Goal: Navigation & Orientation: Find specific page/section

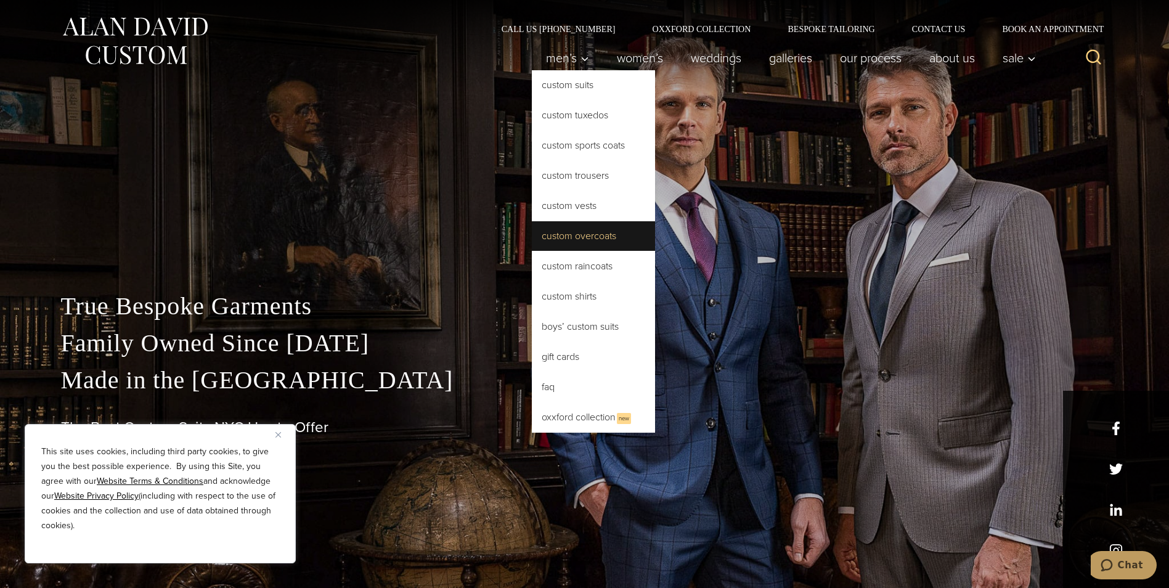
click at [569, 234] on link "Custom Overcoats" at bounding box center [593, 236] width 123 height 30
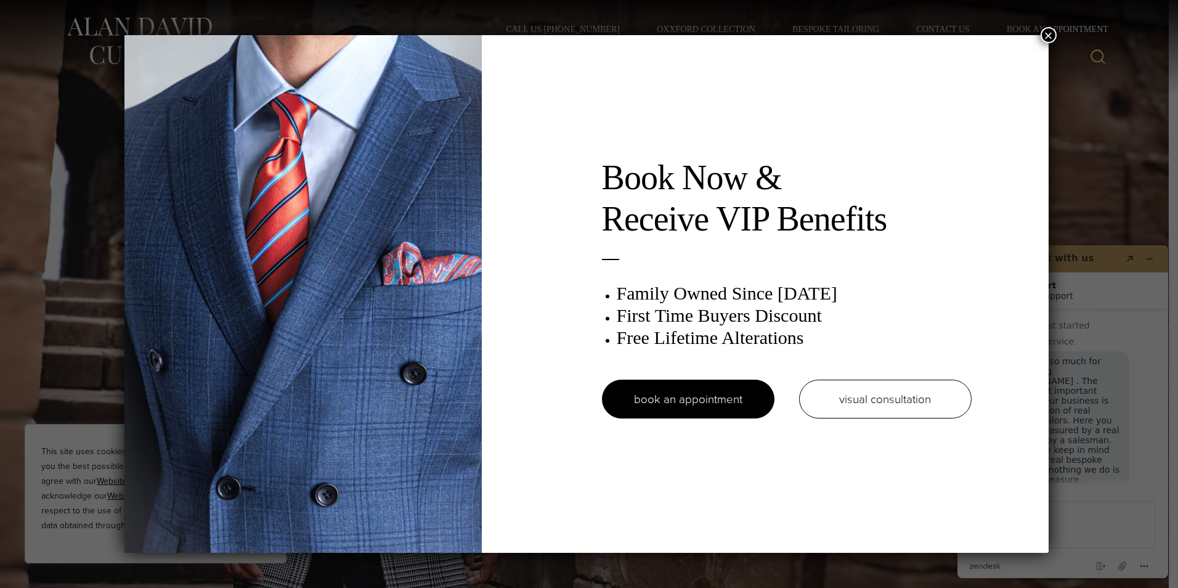
click at [1049, 34] on button "×" at bounding box center [1049, 35] width 16 height 16
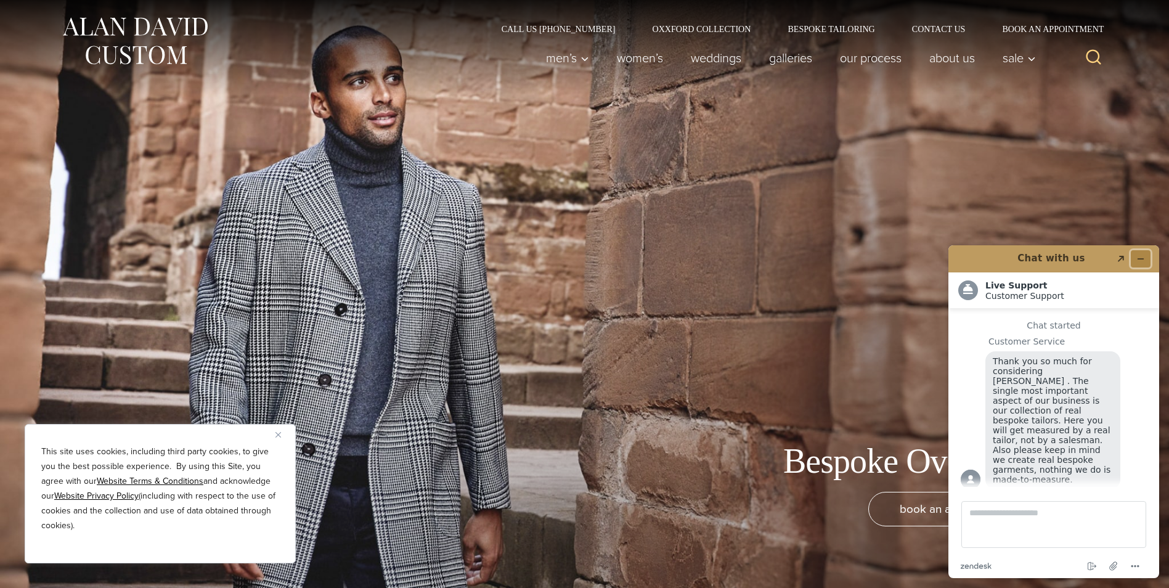
click at [1141, 258] on icon "Minimize widget" at bounding box center [1140, 258] width 9 height 9
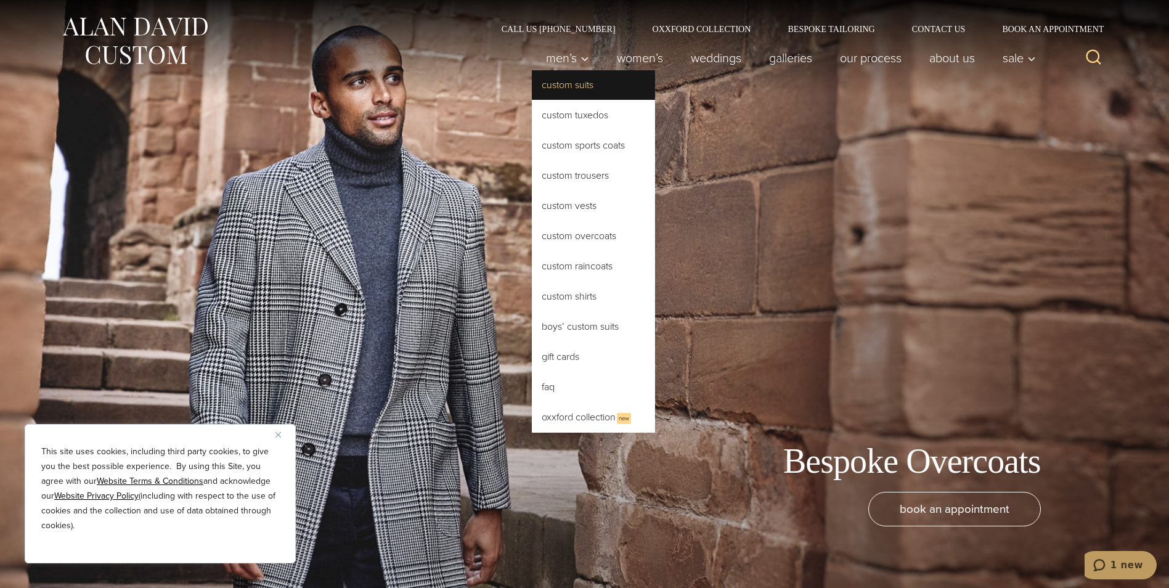
click at [569, 87] on link "Custom Suits" at bounding box center [593, 85] width 123 height 30
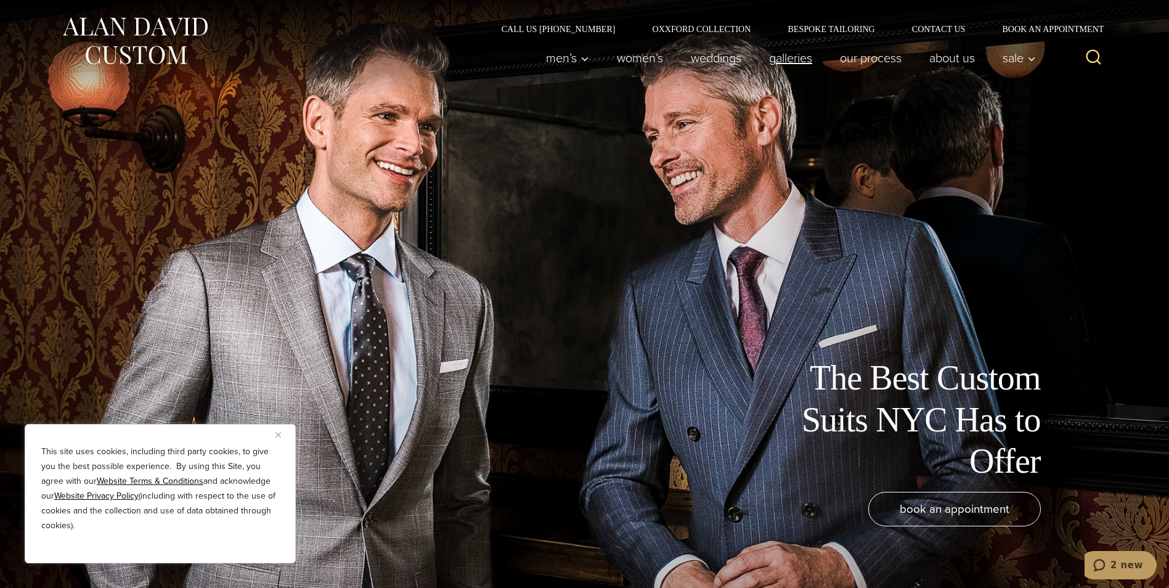
click at [792, 63] on link "Galleries" at bounding box center [790, 58] width 71 height 25
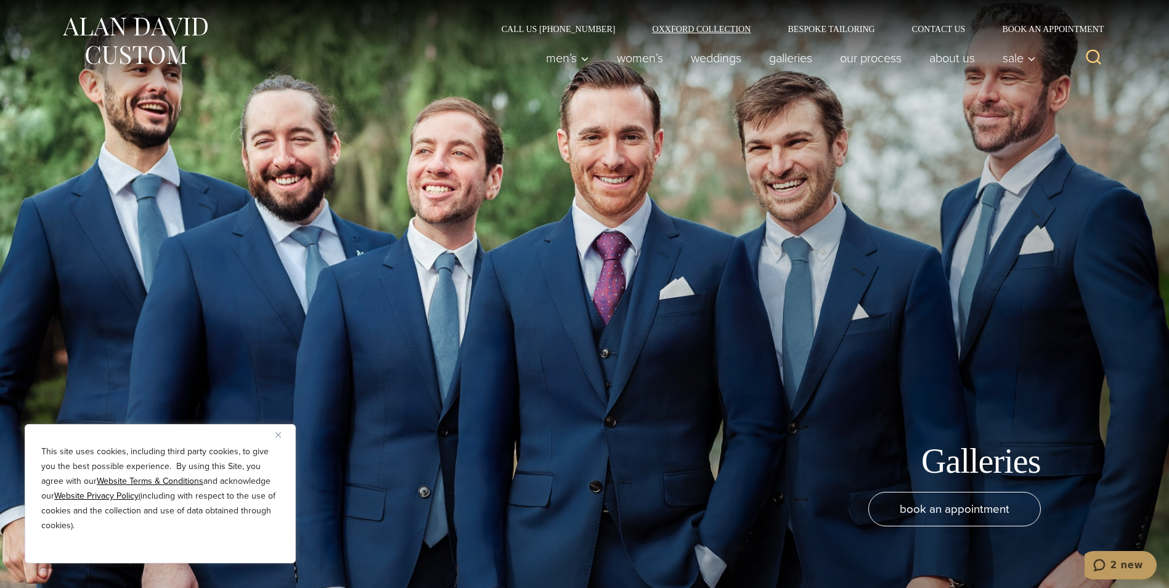
click at [698, 29] on link "Oxxford Collection" at bounding box center [701, 29] width 136 height 9
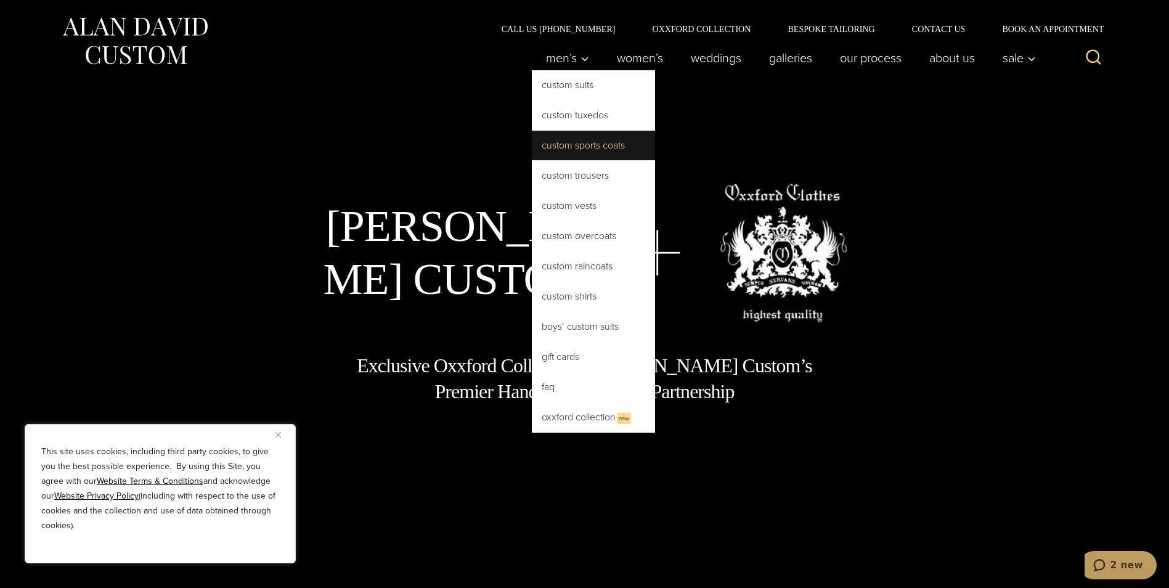
click at [577, 148] on link "Custom Sports Coats" at bounding box center [593, 146] width 123 height 30
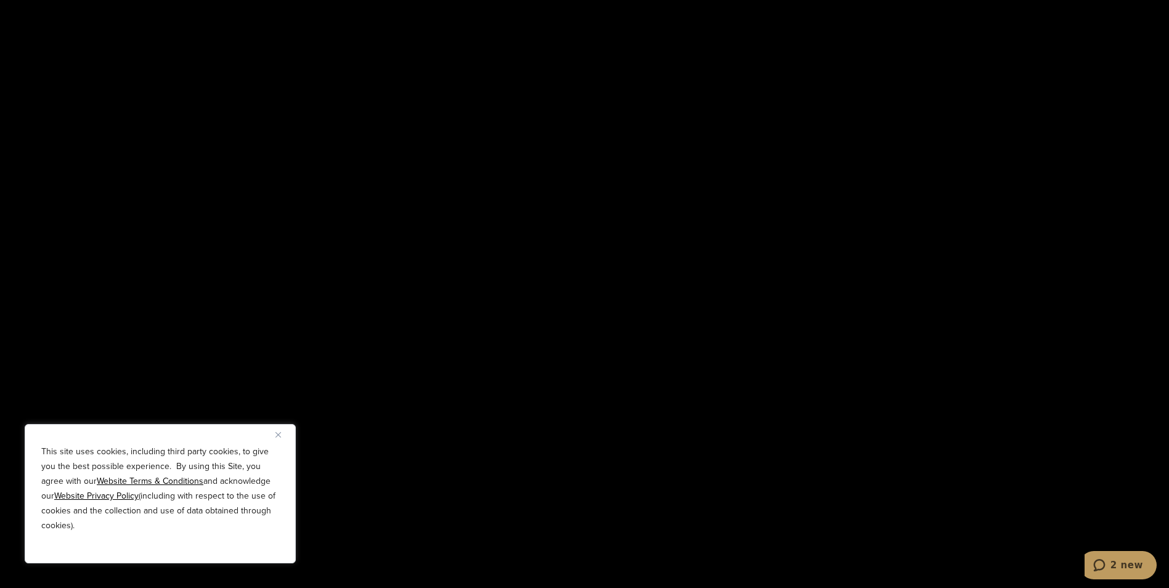
scroll to position [1725, 0]
